Goal: Task Accomplishment & Management: Manage account settings

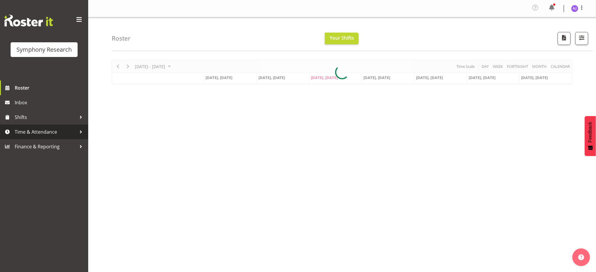
click at [24, 134] on span "Time & Attendance" at bounding box center [46, 132] width 62 height 9
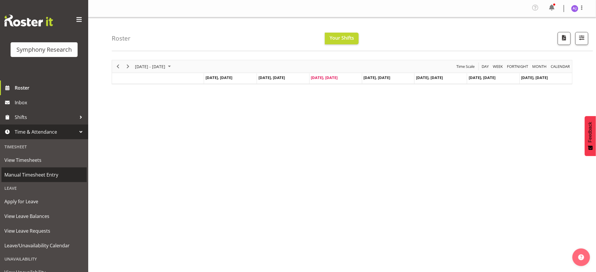
click at [36, 177] on span "Manual Timesheet Entry" at bounding box center [43, 175] width 79 height 9
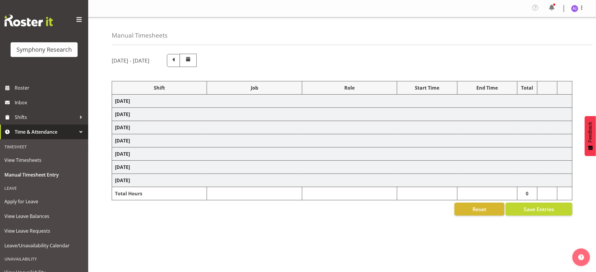
select select "48116"
select select "10587"
select select "48116"
select select "10587"
select select "47"
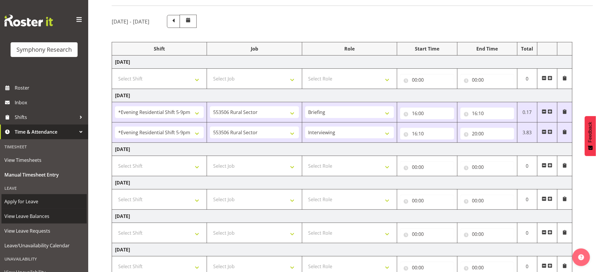
scroll to position [39, 0]
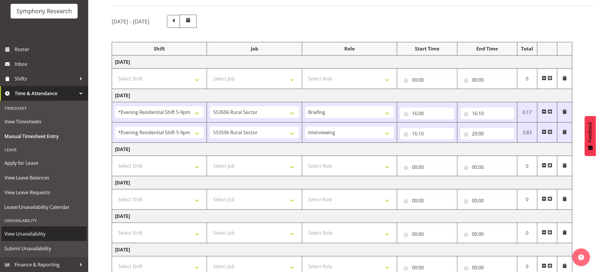
click at [21, 234] on span "View Unavailability" at bounding box center [43, 234] width 79 height 9
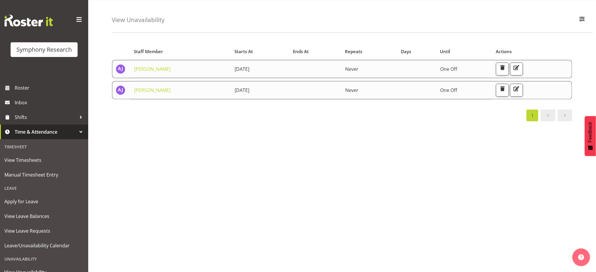
scroll to position [39, 0]
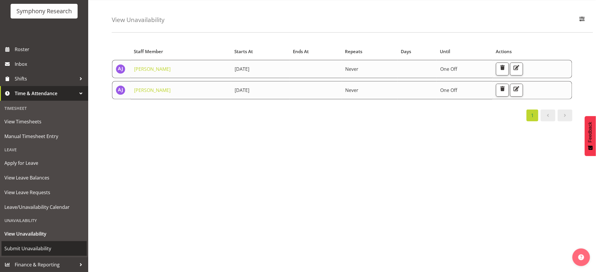
click at [16, 249] on span "Submit Unavailability" at bounding box center [43, 248] width 79 height 9
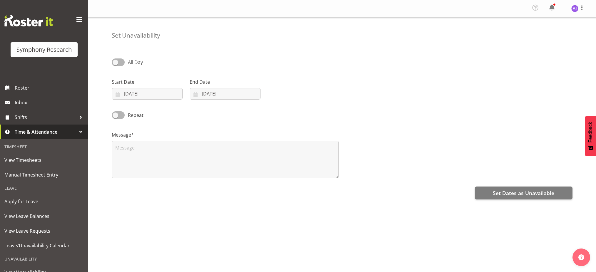
select select "8"
select select "2025"
click at [116, 97] on input "[DATE]" at bounding box center [147, 94] width 71 height 12
click at [183, 164] on span "19" at bounding box center [182, 164] width 5 height 6
type input "19/09/2025"
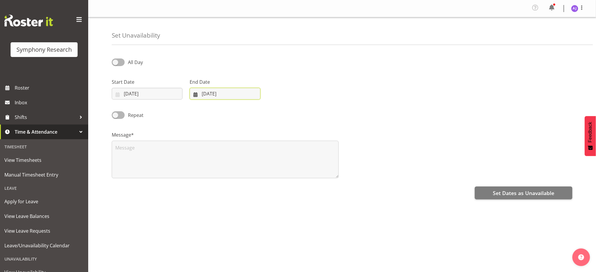
click at [194, 93] on input "[DATE]" at bounding box center [225, 94] width 71 height 12
click at [261, 161] on span "19" at bounding box center [260, 164] width 5 height 6
type input "19/09/2025"
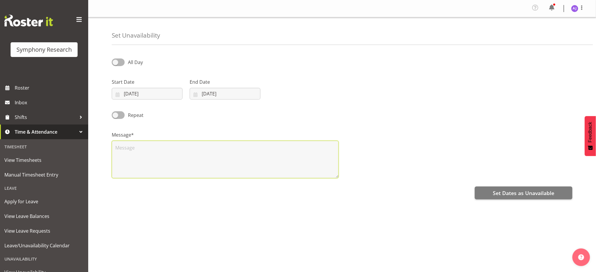
click at [145, 155] on textarea at bounding box center [225, 160] width 227 height 38
type textarea "UA"
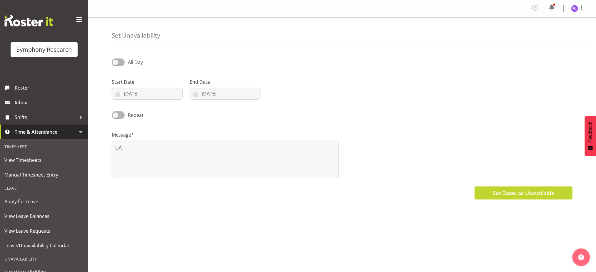
click at [500, 192] on span "Set Dates as Unavailable" at bounding box center [523, 193] width 61 height 8
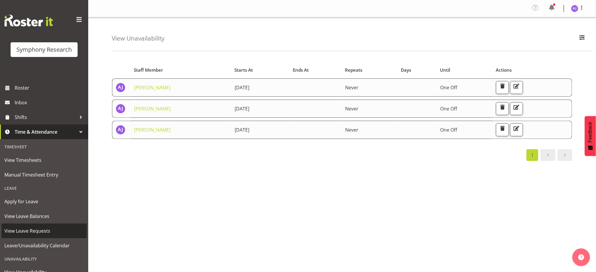
scroll to position [39, 0]
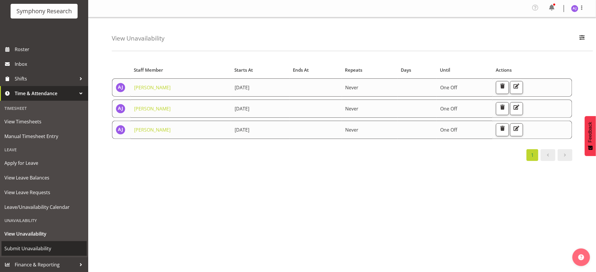
click at [34, 248] on span "Submit Unavailability" at bounding box center [43, 248] width 79 height 9
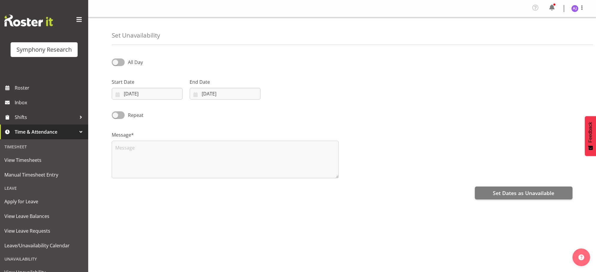
select select "8"
select select "2025"
click at [116, 97] on input "10/09/2025" at bounding box center [147, 94] width 71 height 12
click at [194, 163] on span "20" at bounding box center [194, 164] width 5 height 6
type input "20/09/2025"
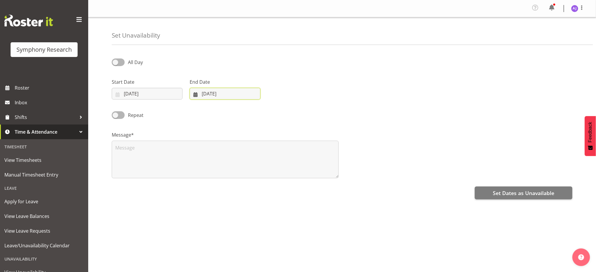
click at [196, 95] on input "[DATE]" at bounding box center [225, 94] width 71 height 12
click at [273, 164] on span "20" at bounding box center [272, 164] width 5 height 6
type input "20/09/2025"
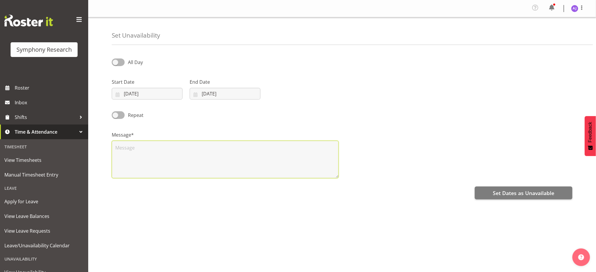
click at [152, 159] on textarea at bounding box center [225, 160] width 227 height 38
type textarea "UA"
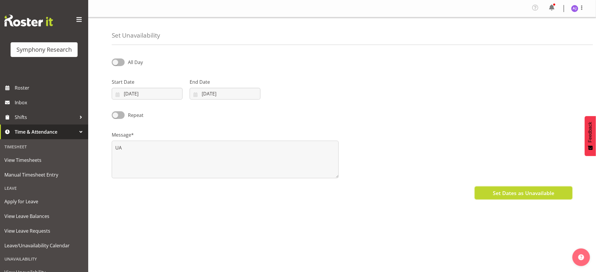
click at [498, 196] on span "Set Dates as Unavailable" at bounding box center [523, 193] width 61 height 8
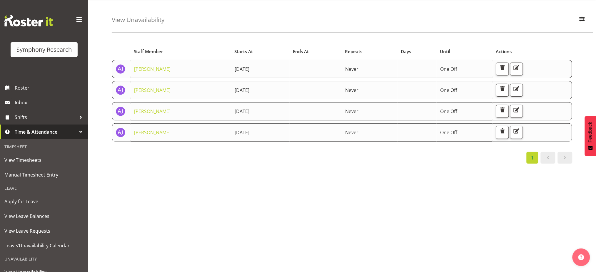
scroll to position [39, 0]
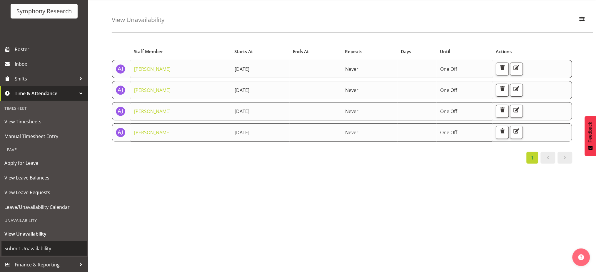
drag, startPoint x: 30, startPoint y: 246, endPoint x: 33, endPoint y: 247, distance: 3.2
click at [30, 246] on span "Submit Unavailability" at bounding box center [43, 248] width 79 height 9
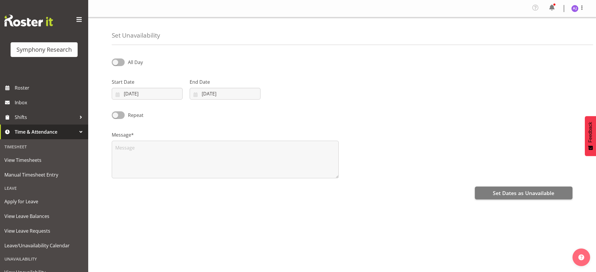
select select "8"
select select "2025"
click at [119, 97] on input "[DATE]" at bounding box center [147, 94] width 71 height 12
click at [122, 176] on span "21" at bounding box center [123, 175] width 5 height 6
type input "21/09/2025"
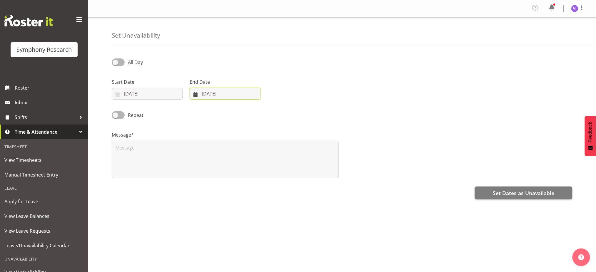
click at [195, 94] on input "10/09/2025" at bounding box center [225, 94] width 71 height 12
click at [201, 176] on span "21" at bounding box center [201, 175] width 5 height 6
type input "21/09/2025"
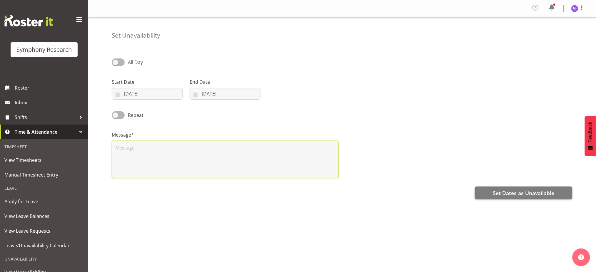
click at [187, 158] on textarea at bounding box center [225, 160] width 227 height 38
type textarea "UA"
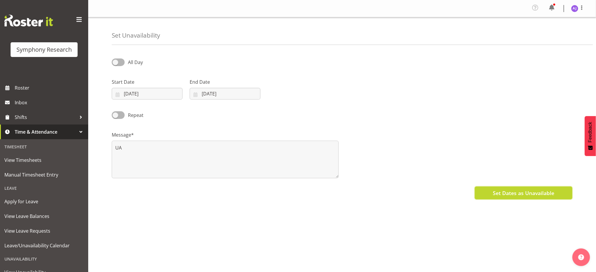
click at [518, 193] on span "Set Dates as Unavailable" at bounding box center [523, 193] width 61 height 8
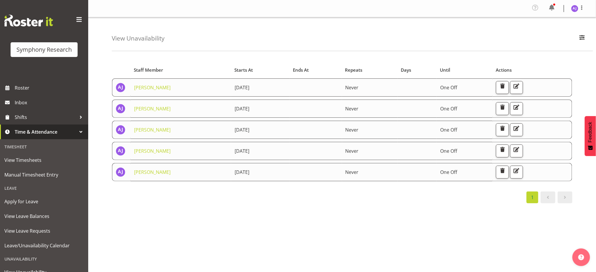
scroll to position [39, 0]
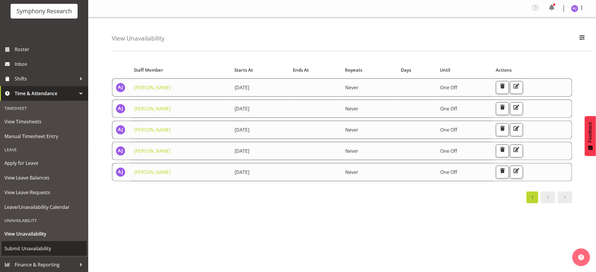
click at [57, 247] on span "Submit Unavailability" at bounding box center [43, 248] width 79 height 9
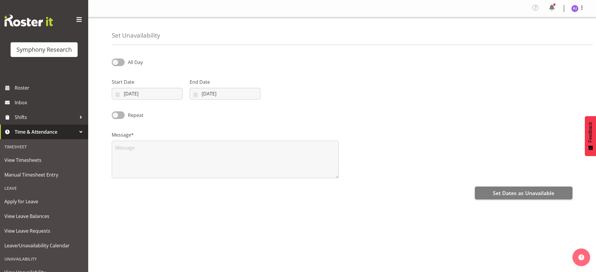
select select "8"
select select "2025"
click at [117, 94] on input "[DATE]" at bounding box center [147, 94] width 71 height 12
click at [134, 174] on span "22" at bounding box center [135, 175] width 5 height 6
type input "[DATE]"
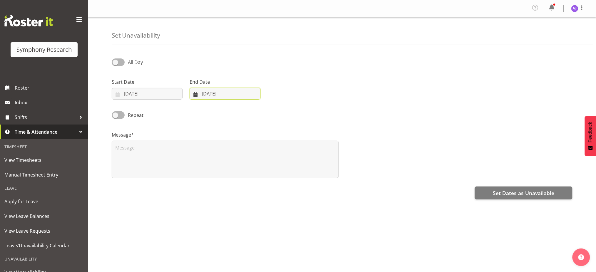
click at [194, 96] on input "[DATE]" at bounding box center [225, 94] width 71 height 12
click at [212, 176] on span "22" at bounding box center [213, 175] width 5 height 6
type input "[DATE]"
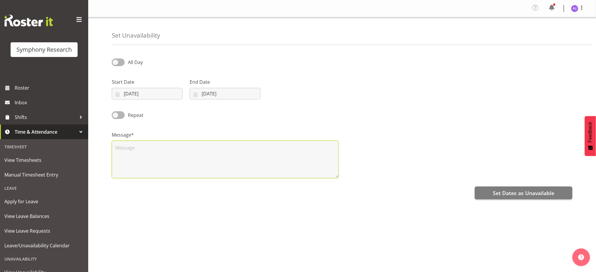
click at [192, 164] on textarea at bounding box center [225, 160] width 227 height 38
type textarea "UA"
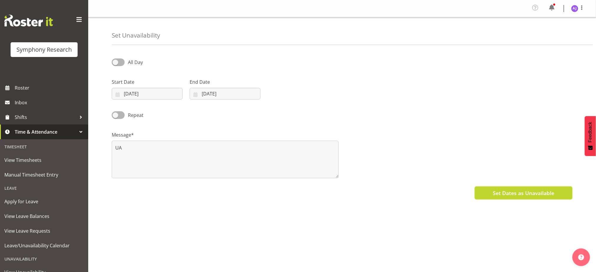
click at [516, 191] on span "Set Dates as Unavailable" at bounding box center [523, 193] width 61 height 8
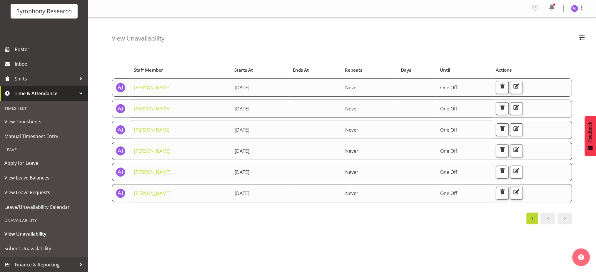
scroll to position [39, 0]
click at [34, 247] on span "Submit Unavailability" at bounding box center [43, 248] width 79 height 9
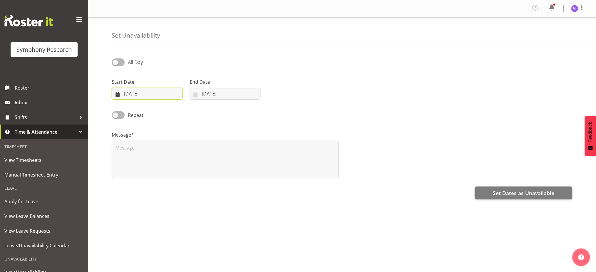
click at [119, 92] on input "[DATE]" at bounding box center [147, 94] width 71 height 12
click at [145, 175] on span "23" at bounding box center [146, 175] width 5 height 6
type input "23/09/2025"
click at [194, 95] on input "[DATE]" at bounding box center [225, 94] width 71 height 12
click at [225, 174] on span "23" at bounding box center [224, 175] width 5 height 6
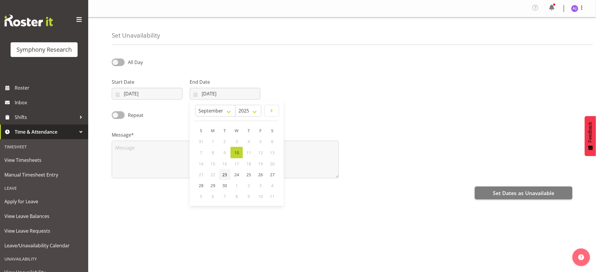
type input "23/09/2025"
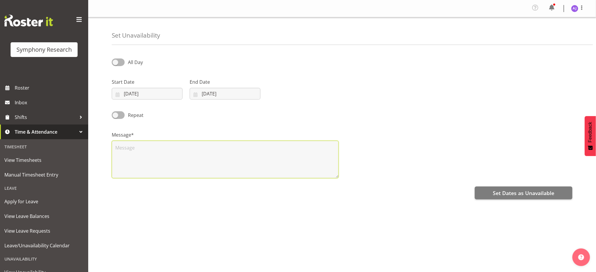
click at [198, 161] on textarea at bounding box center [225, 160] width 227 height 38
type textarea "UA"
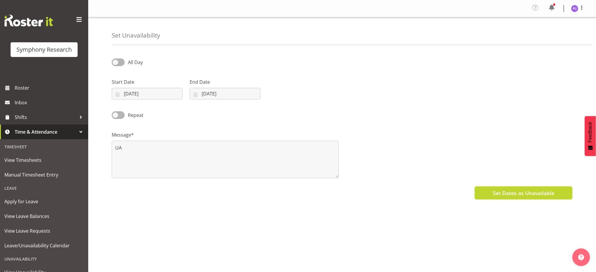
click at [501, 190] on span "Set Dates as Unavailable" at bounding box center [523, 193] width 61 height 8
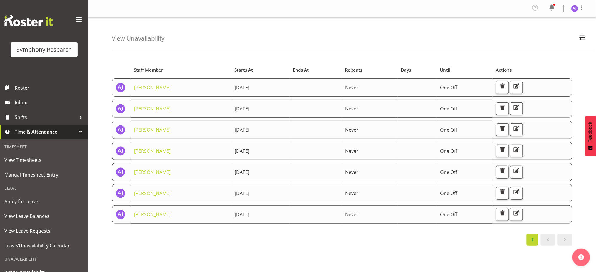
scroll to position [39, 0]
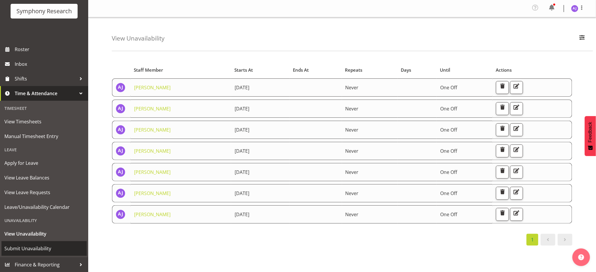
click at [36, 247] on span "Submit Unavailability" at bounding box center [43, 248] width 79 height 9
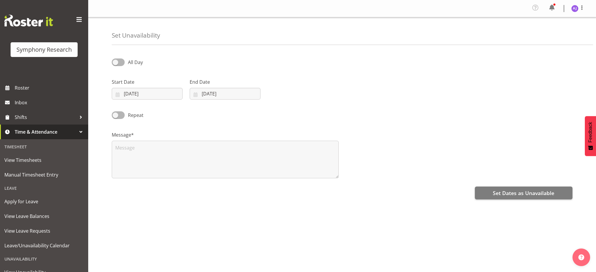
select select "8"
select select "2025"
click at [119, 94] on input "10/09/2025" at bounding box center [147, 94] width 71 height 12
click at [159, 176] on span "24" at bounding box center [158, 175] width 5 height 6
type input "24/09/2025"
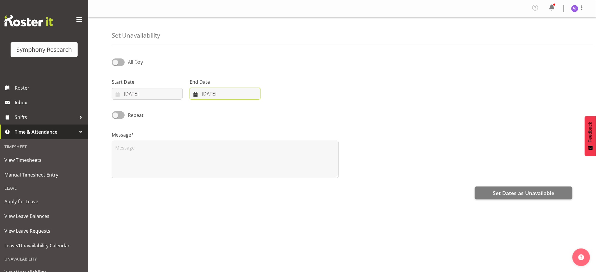
click at [193, 94] on input "10/09/2025" at bounding box center [225, 94] width 71 height 12
click at [236, 175] on span "24" at bounding box center [236, 175] width 5 height 6
type input "24/09/2025"
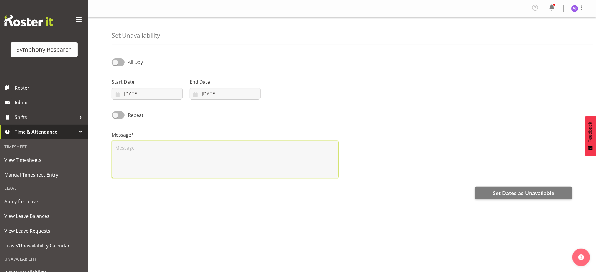
click at [161, 164] on textarea at bounding box center [225, 160] width 227 height 38
type textarea "UA"
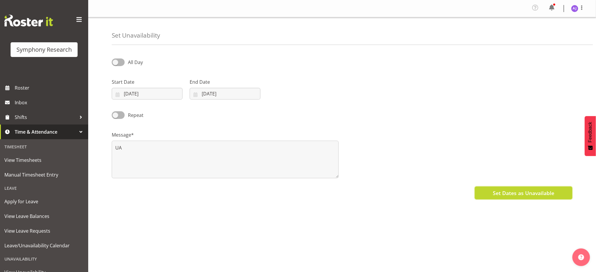
click at [500, 193] on span "Set Dates as Unavailable" at bounding box center [523, 193] width 61 height 8
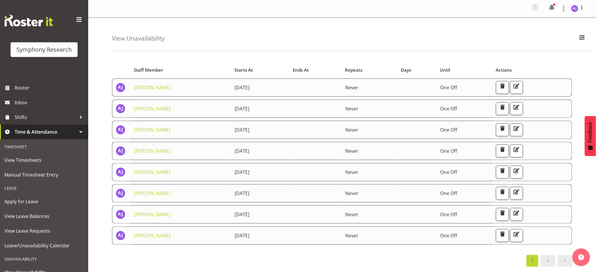
scroll to position [39, 0]
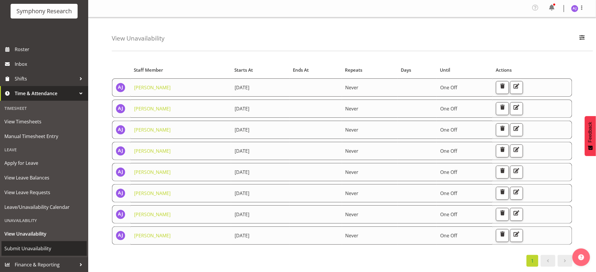
click at [33, 250] on span "Submit Unavailability" at bounding box center [43, 248] width 79 height 9
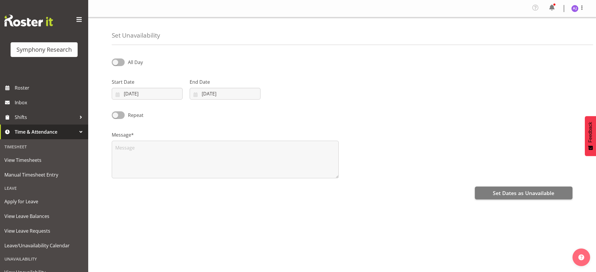
select select "8"
select select "2025"
click at [121, 97] on input "[DATE]" at bounding box center [147, 94] width 71 height 12
click at [195, 176] on span "27" at bounding box center [194, 175] width 5 height 6
type input "[DATE]"
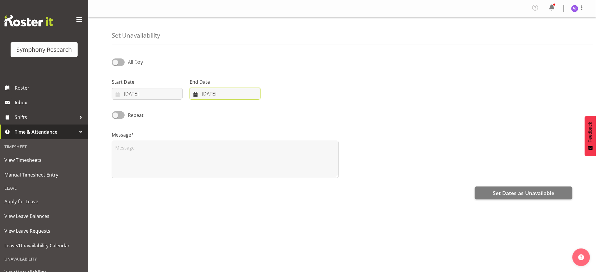
click at [194, 96] on input "[DATE]" at bounding box center [225, 94] width 71 height 12
click at [272, 172] on span "27" at bounding box center [272, 175] width 5 height 6
type input "[DATE]"
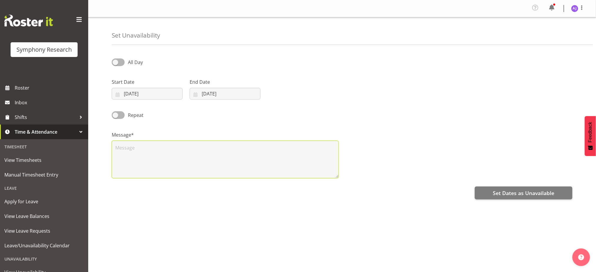
click at [175, 160] on textarea at bounding box center [225, 160] width 227 height 38
type textarea "UA"
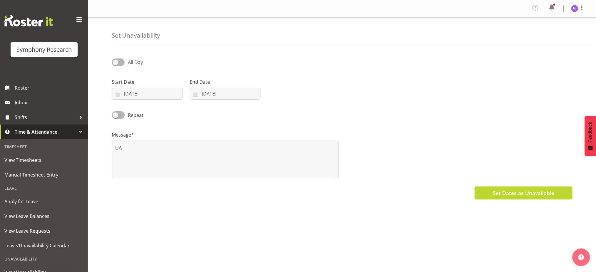
click at [515, 194] on span "Set Dates as Unavailable" at bounding box center [523, 193] width 61 height 8
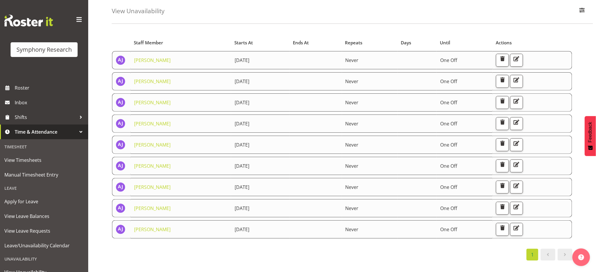
scroll to position [39, 0]
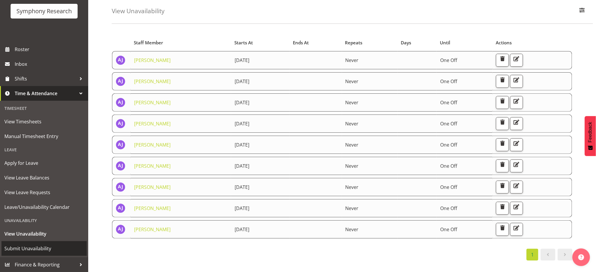
click at [38, 250] on span "Submit Unavailability" at bounding box center [43, 248] width 79 height 9
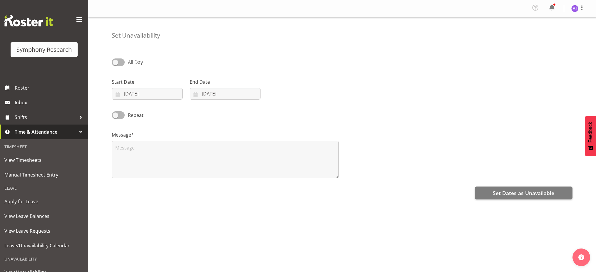
select select "8"
select select "2025"
click at [119, 94] on input "[DATE]" at bounding box center [147, 94] width 71 height 12
click at [122, 184] on span "28" at bounding box center [123, 186] width 5 height 6
type input "[DATE]"
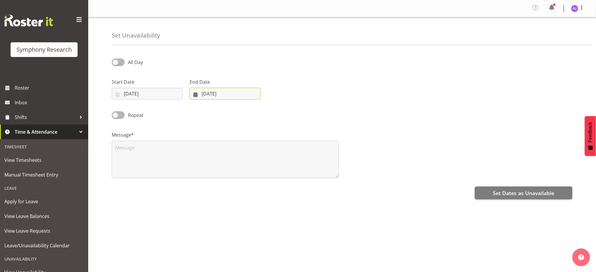
click at [195, 94] on input "[DATE]" at bounding box center [225, 94] width 71 height 12
click at [200, 186] on span "28" at bounding box center [201, 186] width 5 height 6
type input "[DATE]"
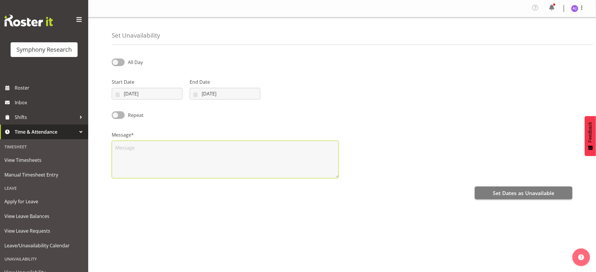
click at [191, 161] on textarea at bounding box center [225, 160] width 227 height 38
type textarea "UA"
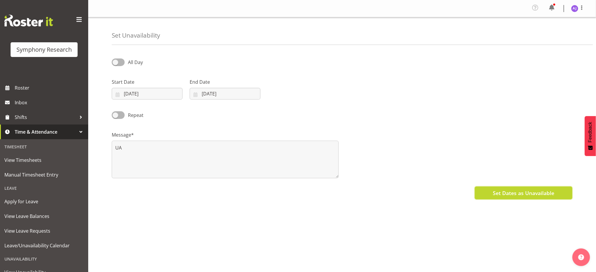
click at [504, 193] on span "Set Dates as Unavailable" at bounding box center [523, 193] width 61 height 8
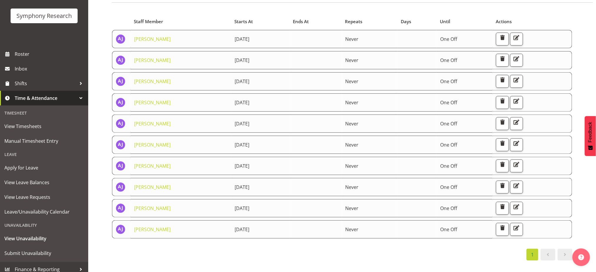
scroll to position [39, 0]
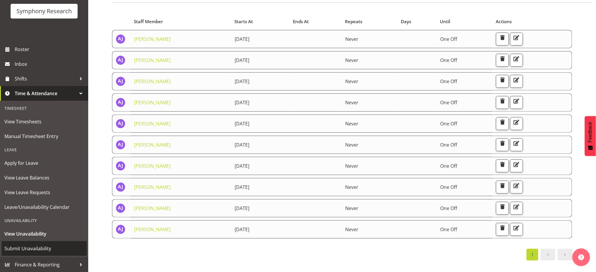
click at [24, 251] on span "Submit Unavailability" at bounding box center [43, 248] width 79 height 9
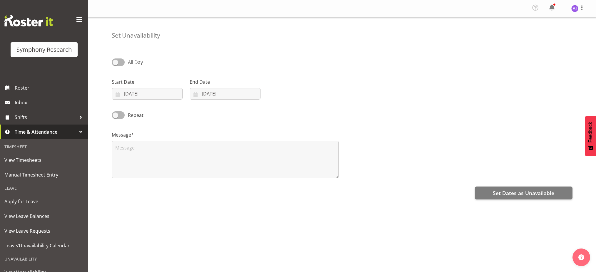
select select "8"
select select "2025"
click at [120, 93] on input "[DATE]" at bounding box center [147, 94] width 71 height 12
click at [159, 115] on select "January February March April May June July August September October November De…" at bounding box center [148, 111] width 34 height 12
select select "9"
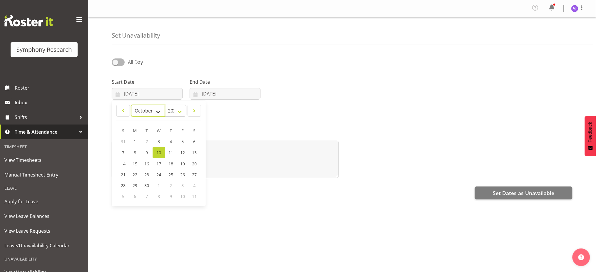
click at [131, 105] on select "January February March April May June July August September October November De…" at bounding box center [148, 111] width 34 height 12
click at [158, 141] on span "1" at bounding box center [159, 142] width 2 height 6
type input "[DATE]"
click at [195, 92] on input "[DATE]" at bounding box center [225, 94] width 71 height 12
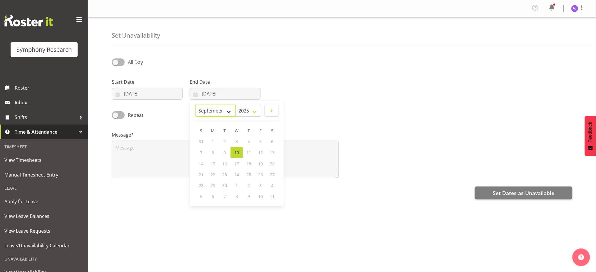
click at [223, 111] on select "January February March April May June July August September October November De…" at bounding box center [215, 111] width 40 height 12
select select "9"
click at [195, 105] on select "January February March April May June July August September October November De…" at bounding box center [215, 111] width 40 height 12
click at [236, 141] on span "1" at bounding box center [237, 142] width 2 height 6
type input "[DATE]"
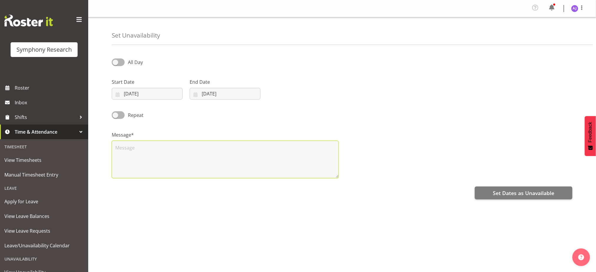
click at [186, 150] on textarea at bounding box center [225, 160] width 227 height 38
type textarea "UA"
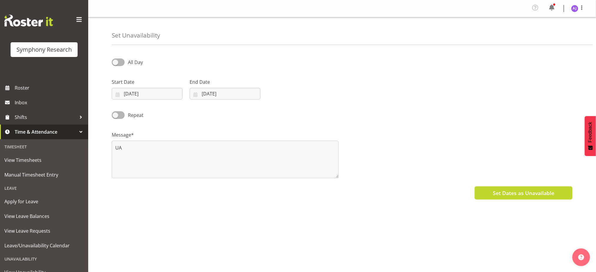
click at [509, 191] on span "Set Dates as Unavailable" at bounding box center [523, 193] width 61 height 8
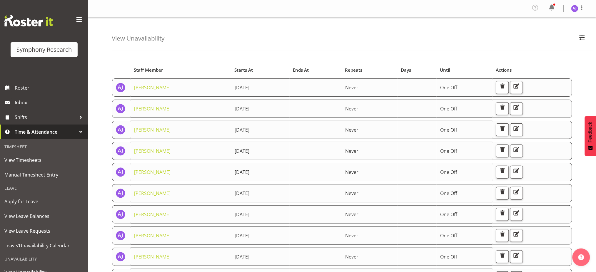
scroll to position [39, 0]
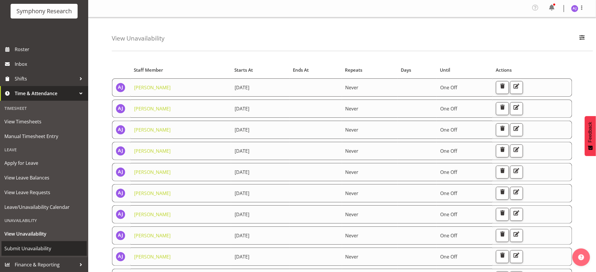
click at [39, 248] on span "Submit Unavailability" at bounding box center [43, 248] width 79 height 9
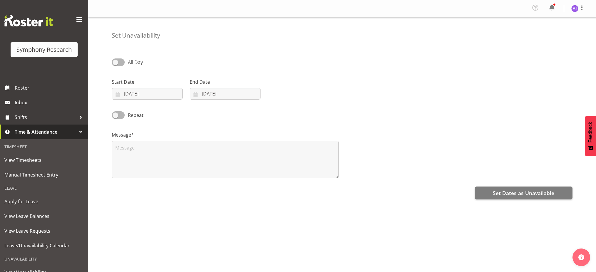
select select "8"
select select "2025"
click at [114, 96] on input "10/09/2025" at bounding box center [147, 94] width 71 height 12
click at [154, 110] on select "January February March April May June July August September October November De…" at bounding box center [148, 111] width 34 height 12
select select "9"
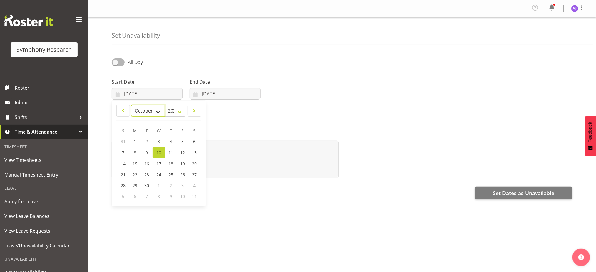
click at [131, 105] on select "January February March April May June July August September October November De…" at bounding box center [148, 111] width 34 height 12
click at [191, 141] on link "4" at bounding box center [194, 141] width 12 height 11
type input "04/10/2025"
click at [197, 96] on input "10/09/2025" at bounding box center [225, 94] width 71 height 12
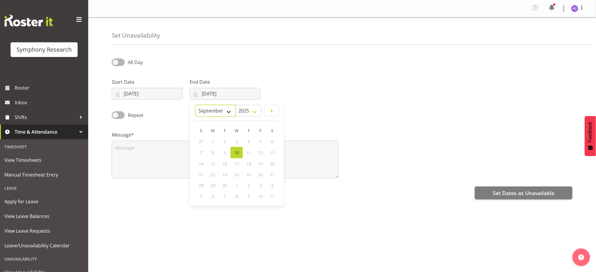
click at [226, 113] on select "January February March April May June July August September October November De…" at bounding box center [215, 111] width 40 height 12
select select "9"
click at [195, 105] on select "January February March April May June July August September October November De…" at bounding box center [215, 111] width 40 height 12
click at [271, 143] on span "4" at bounding box center [272, 142] width 2 height 6
type input "04/10/2025"
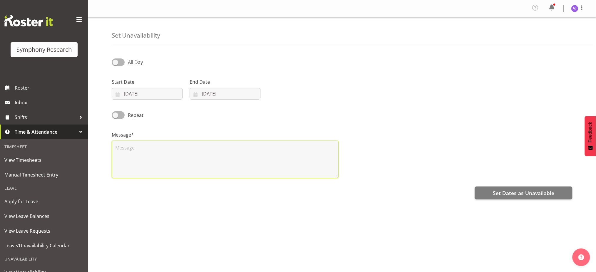
click at [199, 149] on textarea at bounding box center [225, 160] width 227 height 38
type textarea "UA"
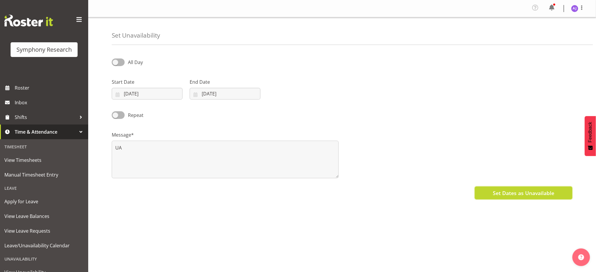
click at [509, 197] on span "Set Dates as Unavailable" at bounding box center [523, 193] width 61 height 8
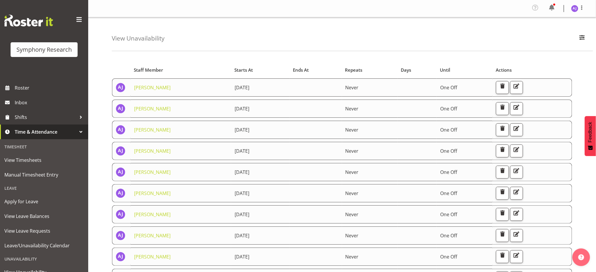
scroll to position [39, 0]
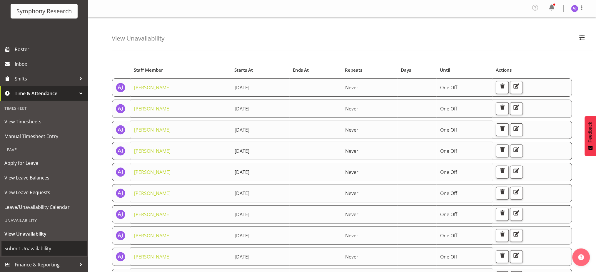
click at [31, 247] on span "Submit Unavailability" at bounding box center [43, 248] width 79 height 9
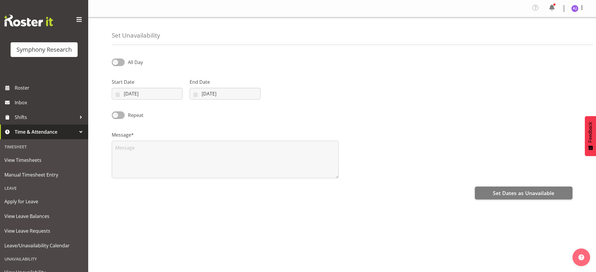
select select "8"
select select "2025"
click at [115, 92] on input "10/09/2025" at bounding box center [147, 94] width 71 height 12
click at [159, 112] on select "January February March April May June July August September October November De…" at bounding box center [148, 111] width 34 height 12
select select "9"
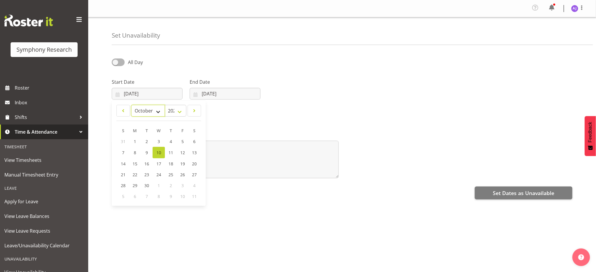
click at [131, 105] on select "January February March April May June July August September October November De…" at bounding box center [148, 111] width 34 height 12
click at [122, 153] on span "5" at bounding box center [123, 153] width 2 height 6
type input "05/10/2025"
click at [197, 94] on input "10/09/2025" at bounding box center [225, 94] width 71 height 12
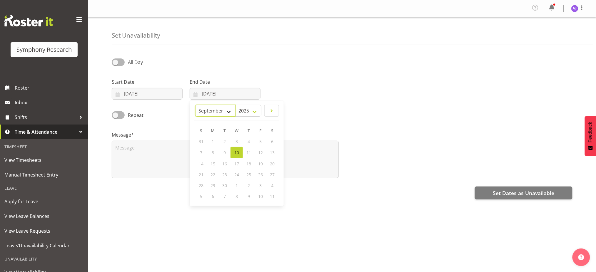
click at [219, 111] on select "January February March April May June July August September October November De…" at bounding box center [215, 111] width 40 height 12
select select "9"
click at [195, 105] on select "January February March April May June July August September October November De…" at bounding box center [215, 111] width 40 height 12
click at [200, 152] on span "5" at bounding box center [201, 153] width 2 height 6
type input "05/10/2025"
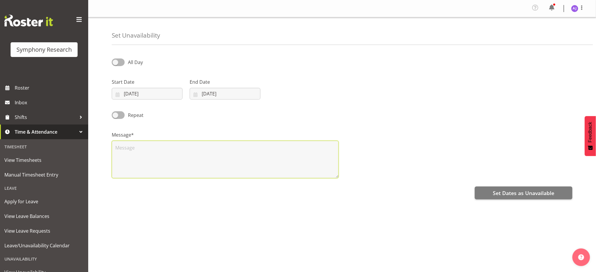
click at [148, 154] on textarea at bounding box center [225, 160] width 227 height 38
type textarea "I"
type textarea "UA"
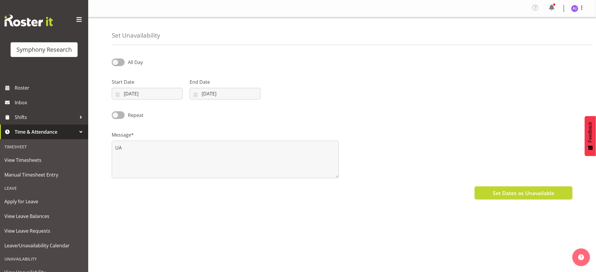
click at [511, 196] on span "Set Dates as Unavailable" at bounding box center [523, 193] width 61 height 8
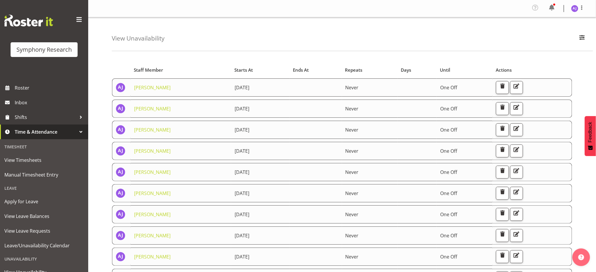
click at [494, 31] on div "View Unavailability Search Search for a particular employee Showing current una…" at bounding box center [352, 34] width 481 height 34
click at [40, 89] on span "Roster" at bounding box center [50, 88] width 71 height 9
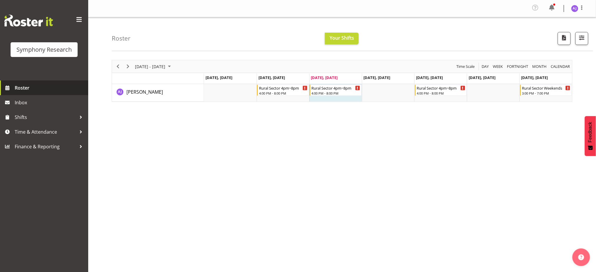
click at [27, 85] on span "Roster" at bounding box center [50, 88] width 71 height 9
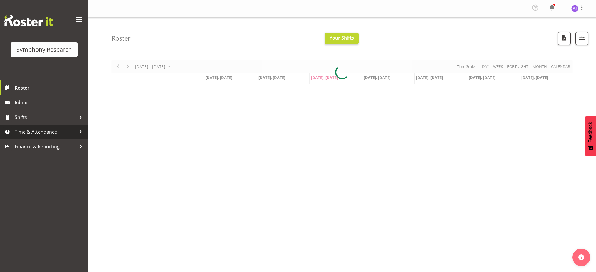
click at [34, 131] on span "Time & Attendance" at bounding box center [46, 132] width 62 height 9
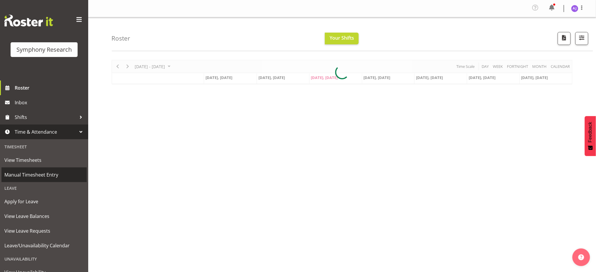
click at [42, 174] on span "Manual Timesheet Entry" at bounding box center [43, 175] width 79 height 9
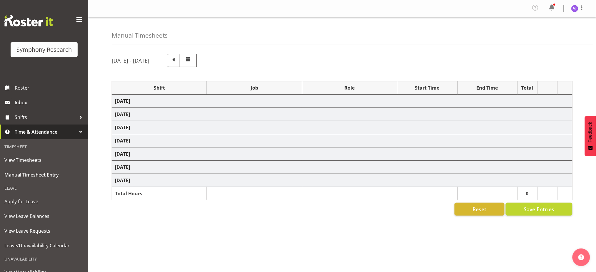
select select "48116"
select select "10587"
select select "48116"
select select "10587"
select select "47"
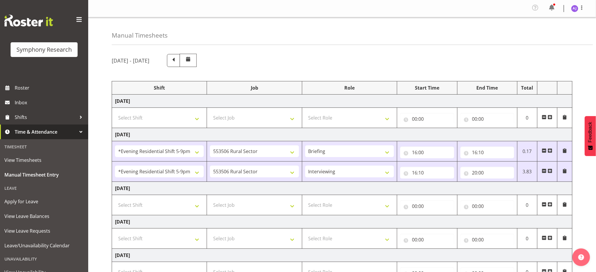
click at [501, 40] on div "Manual Timesheets" at bounding box center [352, 31] width 481 height 28
click at [190, 209] on select "Select Shift !!Weekend Residential (Roster IT Shift Label) *Business 9/10am ~ 4…" at bounding box center [159, 205] width 89 height 12
select select "48116"
click at [115, 199] on select "Select Shift !!Weekend Residential (Roster IT Shift Label) *Business 9/10am ~ 4…" at bounding box center [159, 205] width 89 height 12
click at [255, 201] on select "Select Job 550060 IF Admin 553492 World Poll Aus Wave 2 Main 2025 553493 World …" at bounding box center [254, 205] width 89 height 12
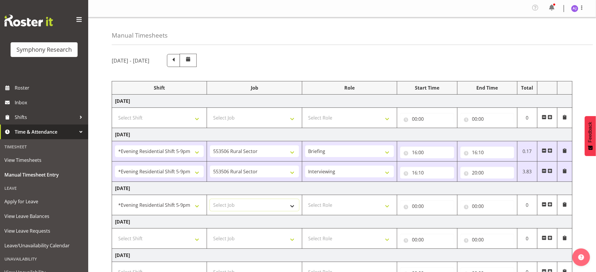
select select "10587"
click at [210, 199] on select "Select Job 550060 IF Admin 553492 World Poll Aus Wave 2 Main 2025 553493 World …" at bounding box center [254, 205] width 89 height 12
click at [335, 207] on select "Select Role Briefing Interviewing" at bounding box center [349, 205] width 89 height 12
select select "47"
click at [305, 199] on select "Select Role Briefing Interviewing" at bounding box center [349, 205] width 89 height 12
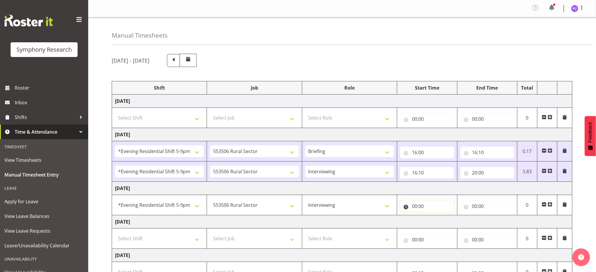
click at [415, 205] on input "00:00" at bounding box center [427, 207] width 54 height 12
click at [437, 222] on select "00 01 02 03 04 05 06 07 08 09 10 11 12 13 14 15 16 17 18 19 20 21 22 23" at bounding box center [440, 222] width 13 height 12
select select "16"
click at [434, 216] on select "00 01 02 03 04 05 06 07 08 09 10 11 12 13 14 15 16 17 18 19 20 21 22 23" at bounding box center [440, 222] width 13 height 12
type input "16:00"
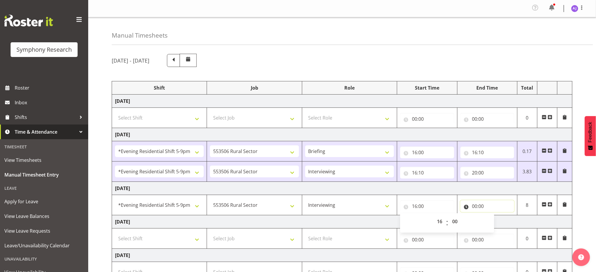
click at [474, 206] on input "00:00" at bounding box center [488, 207] width 54 height 12
click at [498, 220] on select "00 01 02 03 04 05 06 07 08 09 10 11 12 13 14 15 16 17 18 19 20 21 22 23" at bounding box center [500, 222] width 13 height 12
select select "20"
click at [494, 216] on select "00 01 02 03 04 05 06 07 08 09 10 11 12 13 14 15 16 17 18 19 20 21 22 23" at bounding box center [500, 222] width 13 height 12
type input "20:00"
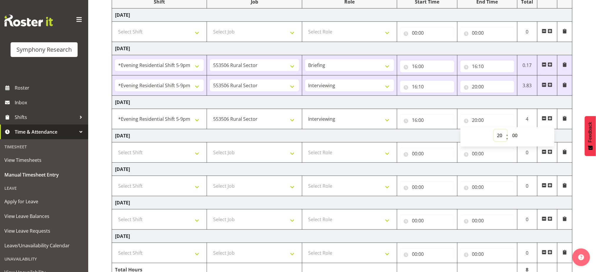
scroll to position [116, 0]
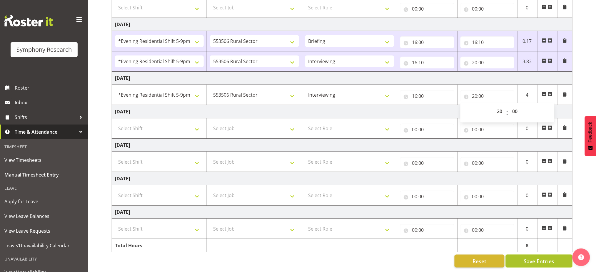
click at [534, 258] on span "Save Entries" at bounding box center [539, 262] width 31 height 8
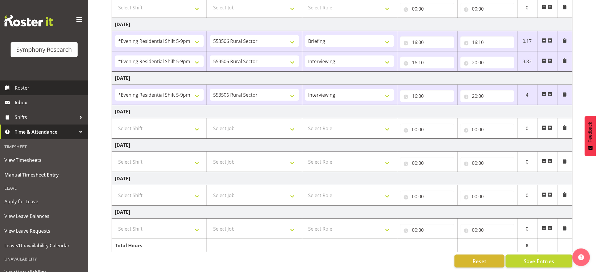
click at [32, 92] on span "Roster" at bounding box center [50, 88] width 71 height 9
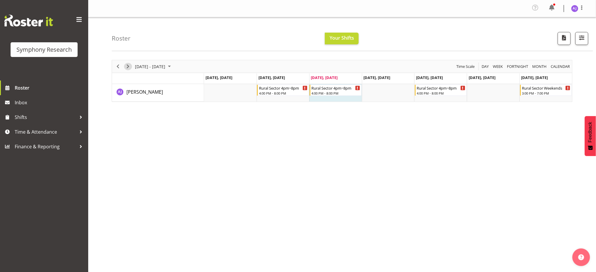
click at [126, 67] on span "Next" at bounding box center [127, 66] width 7 height 7
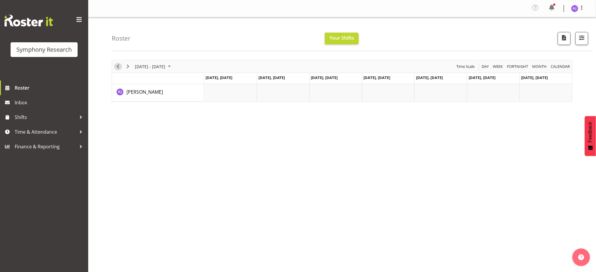
click at [119, 67] on span "Previous" at bounding box center [117, 66] width 7 height 7
